Goal: Task Accomplishment & Management: Complete application form

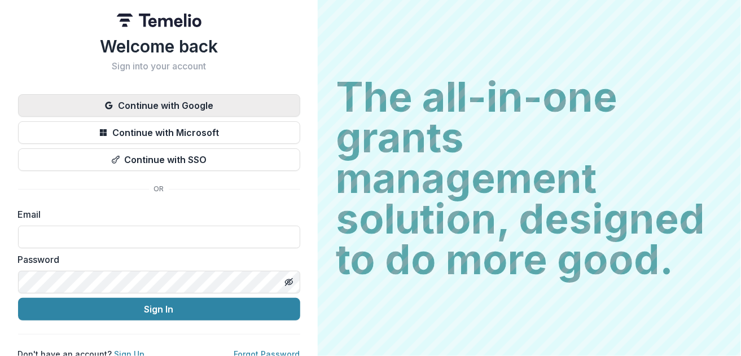
click at [173, 109] on button "Continue with Google" at bounding box center [159, 105] width 282 height 23
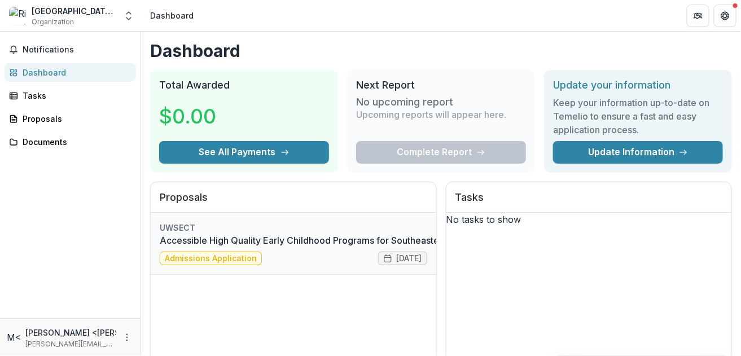
click at [279, 244] on link "Accessible High Quality Early Childhood Programs for Southeastern [US_STATE] Fa…" at bounding box center [349, 240] width 379 height 14
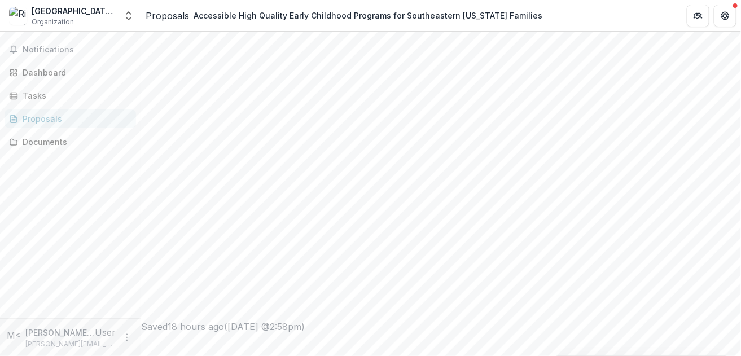
scroll to position [402, 0]
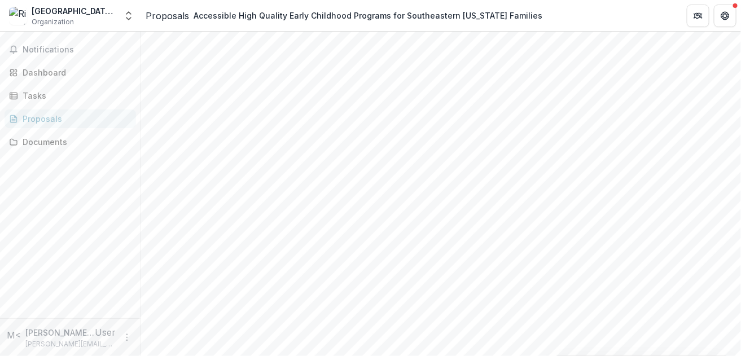
drag, startPoint x: 352, startPoint y: 171, endPoint x: 149, endPoint y: 146, distance: 204.1
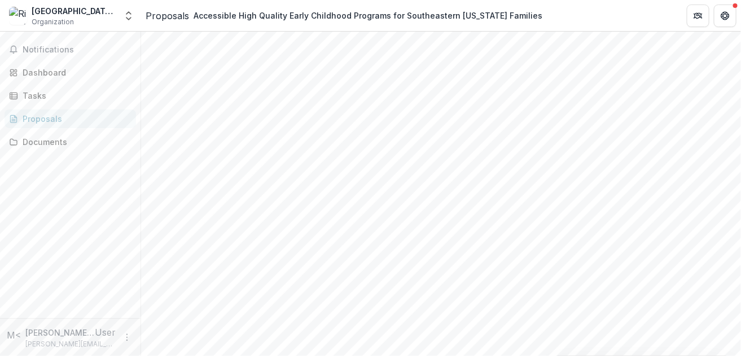
copy div "Describe the program's impact? * Provide data and narrative that demonstrates t…"
